Goal: Task Accomplishment & Management: Complete application form

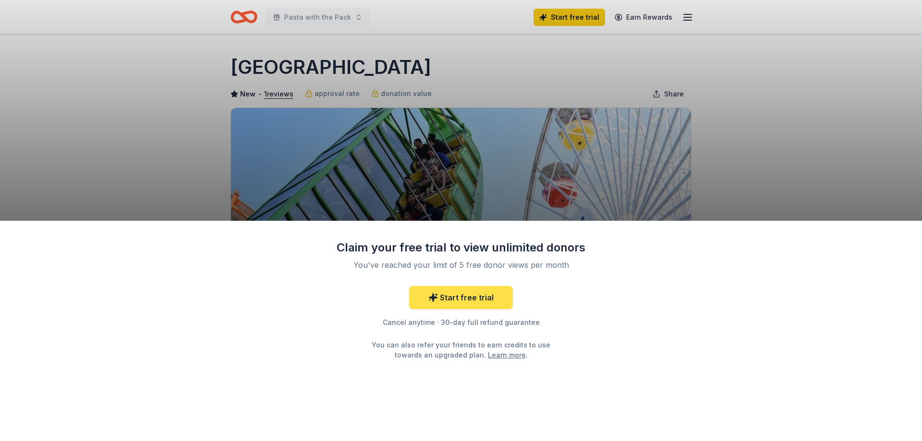
click at [490, 298] on link "Start free trial" at bounding box center [461, 297] width 104 height 23
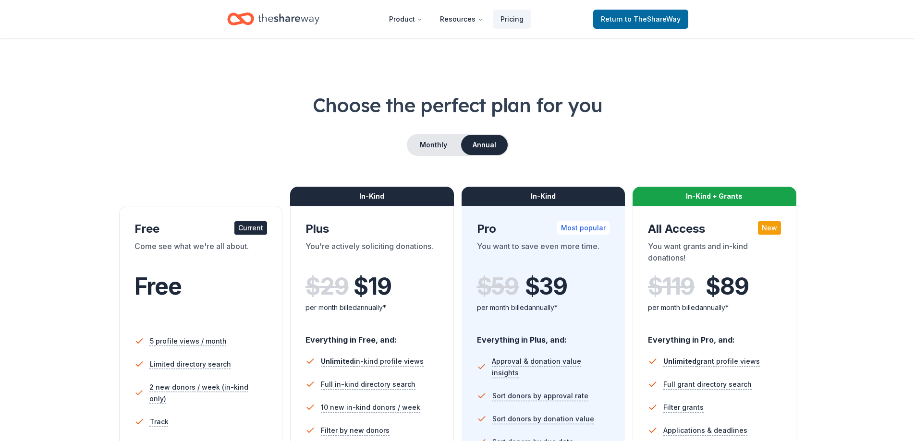
click at [172, 294] on span "Free" at bounding box center [157, 286] width 47 height 28
click at [639, 11] on link "Return to TheShareWay" at bounding box center [640, 19] width 95 height 19
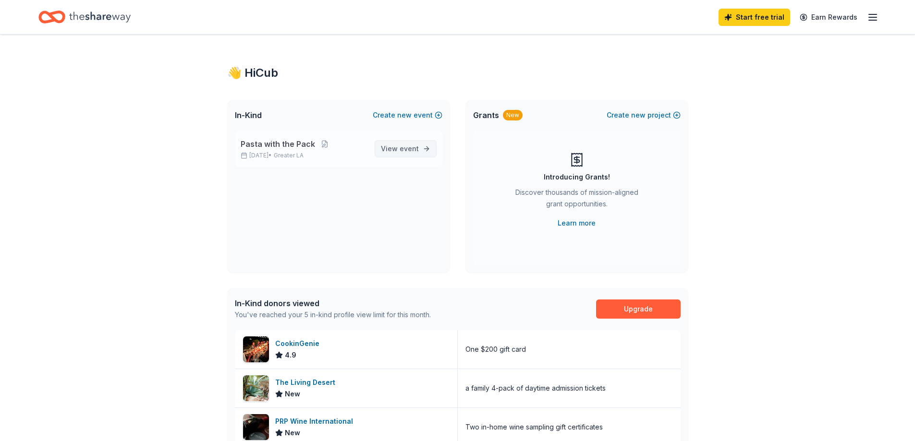
click at [404, 148] on span "event" at bounding box center [409, 149] width 19 height 8
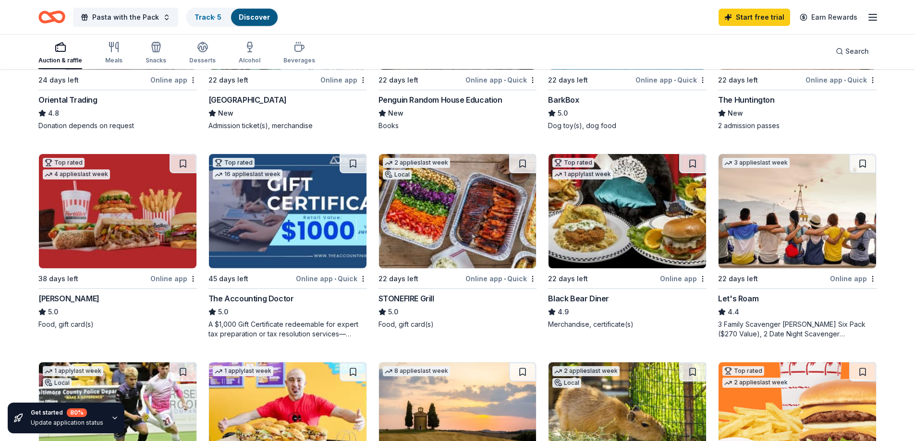
scroll to position [432, 0]
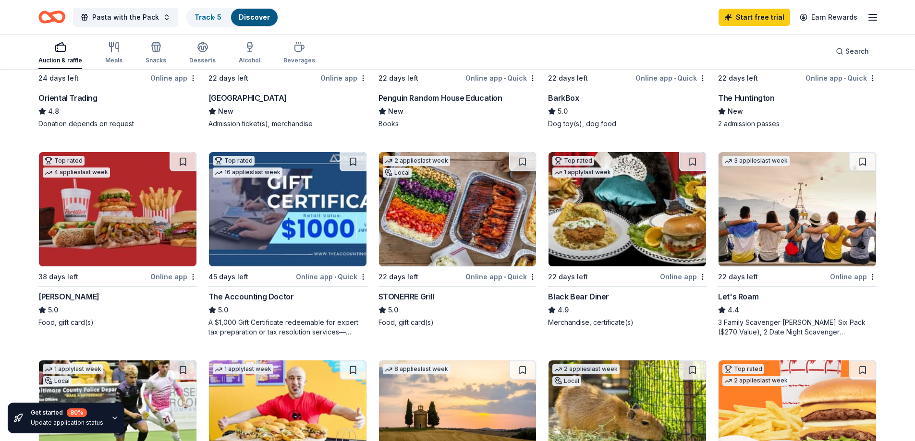
click at [169, 279] on div "Online app" at bounding box center [173, 277] width 47 height 12
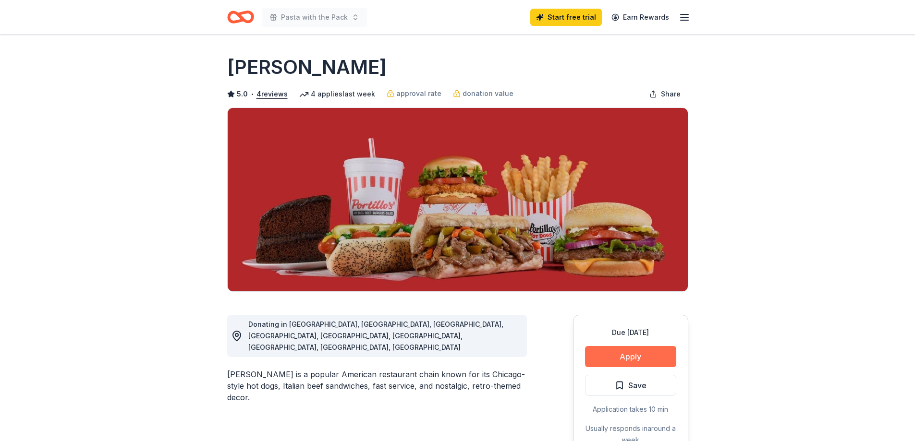
click at [622, 355] on button "Apply" at bounding box center [630, 356] width 91 height 21
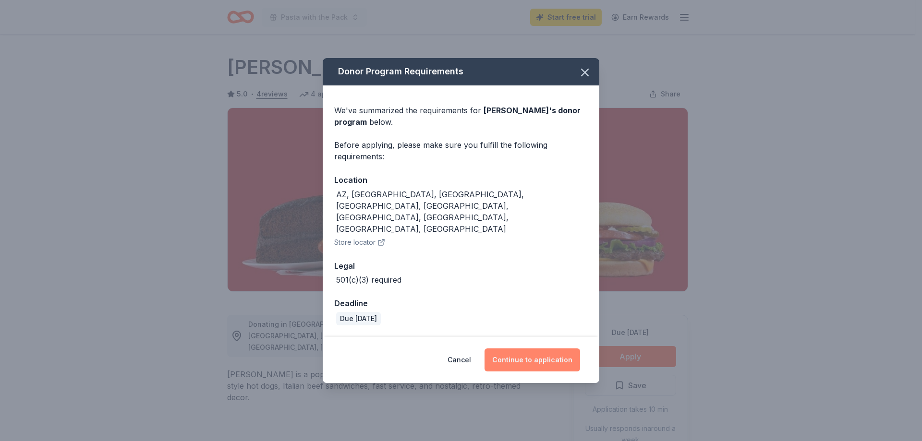
click at [543, 349] on button "Continue to application" at bounding box center [533, 360] width 96 height 23
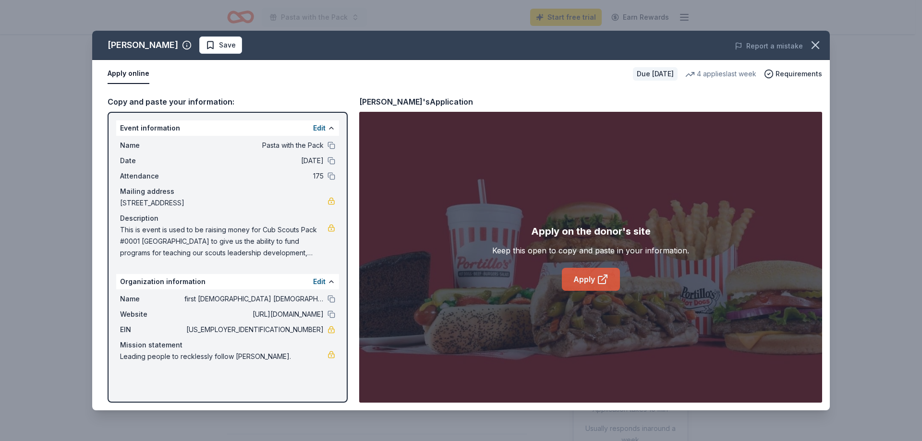
click at [605, 287] on link "Apply" at bounding box center [591, 279] width 58 height 23
